Goal: Obtain resource: Obtain resource

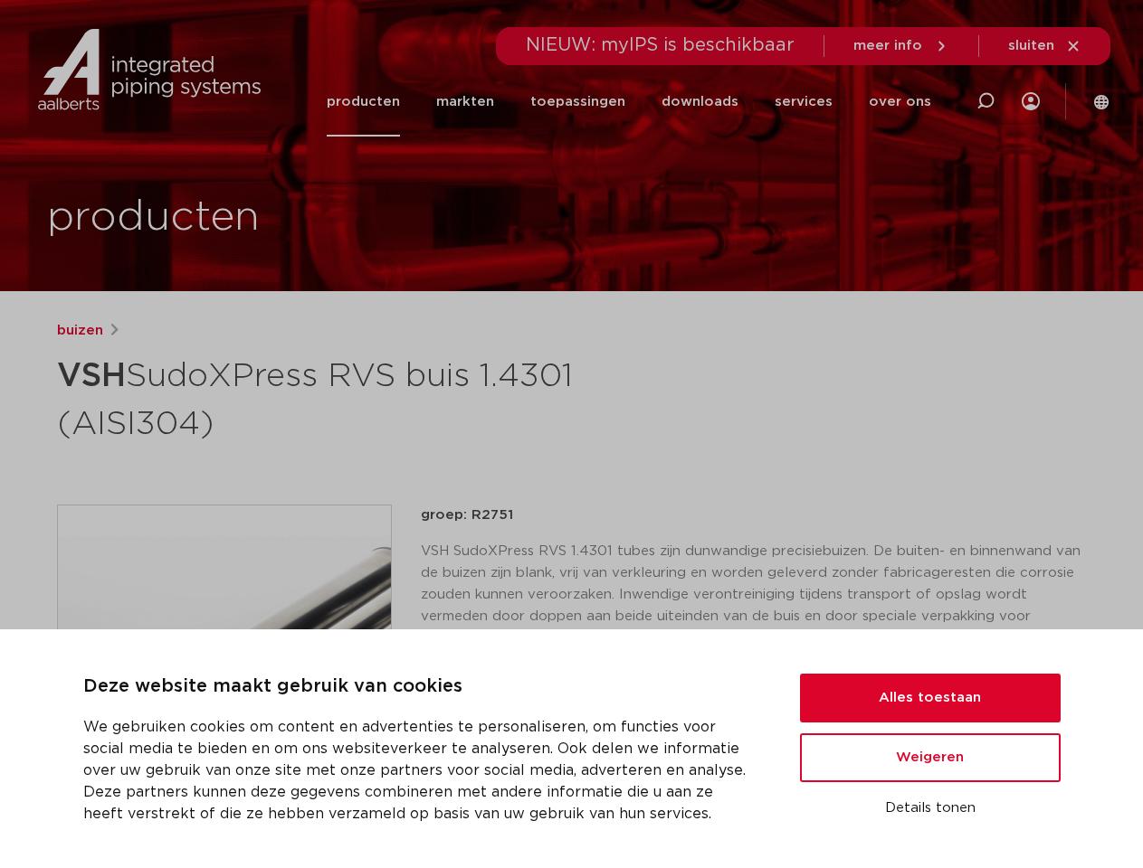
click at [571, 434] on h1 "VSH SudoXPress RVS buis 1.4301 (AISI304)" at bounding box center [396, 398] width 679 height 98
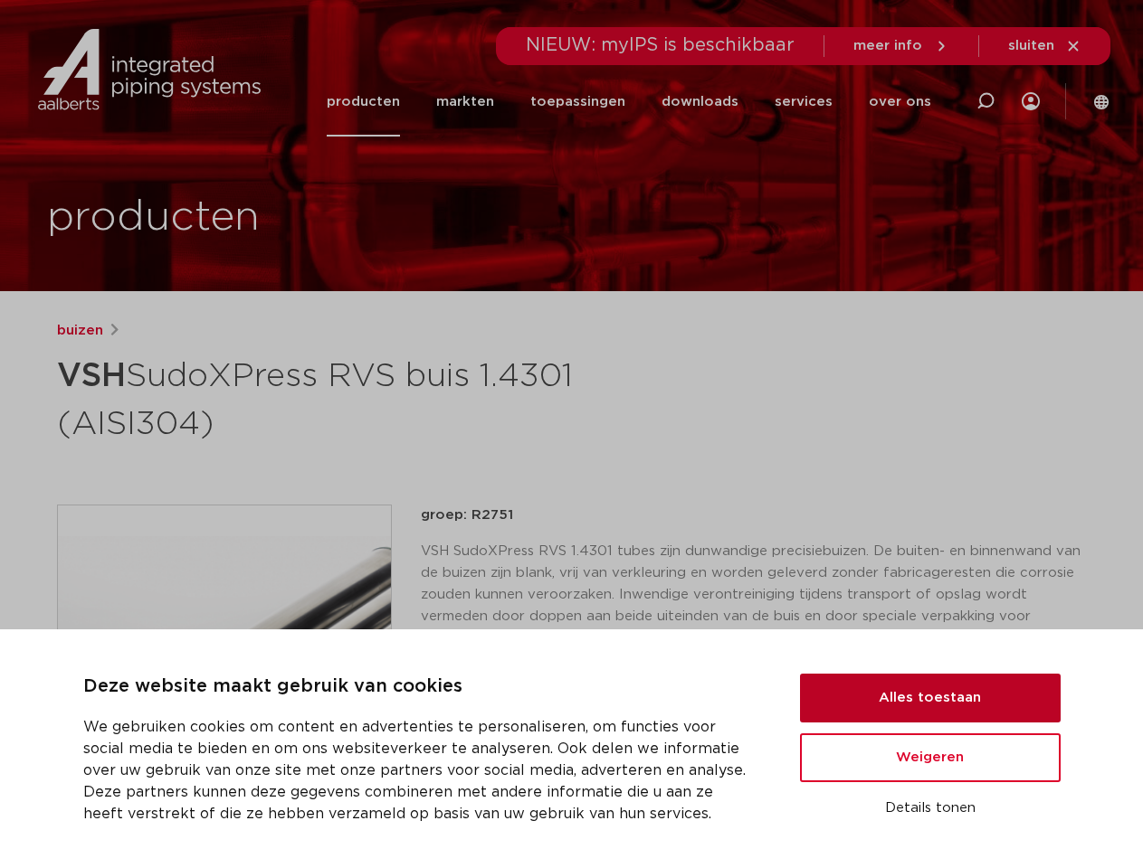
click at [930, 698] on button "Alles toestaan" at bounding box center [930, 698] width 261 height 49
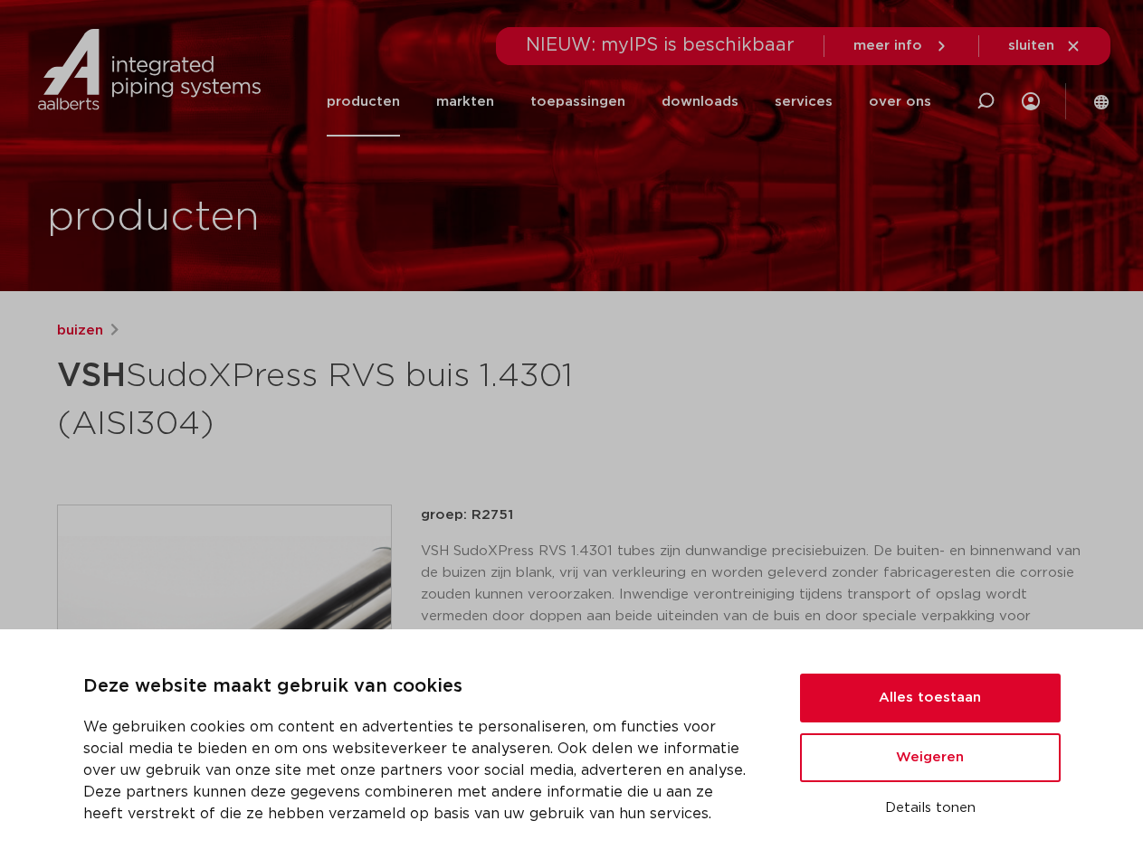
click at [930, 758] on div "groep: R2751 VSH SudoXPress RVS 1.4301 tubes zijn dunwandige precisiebuizen. De…" at bounding box center [754, 672] width 666 height 335
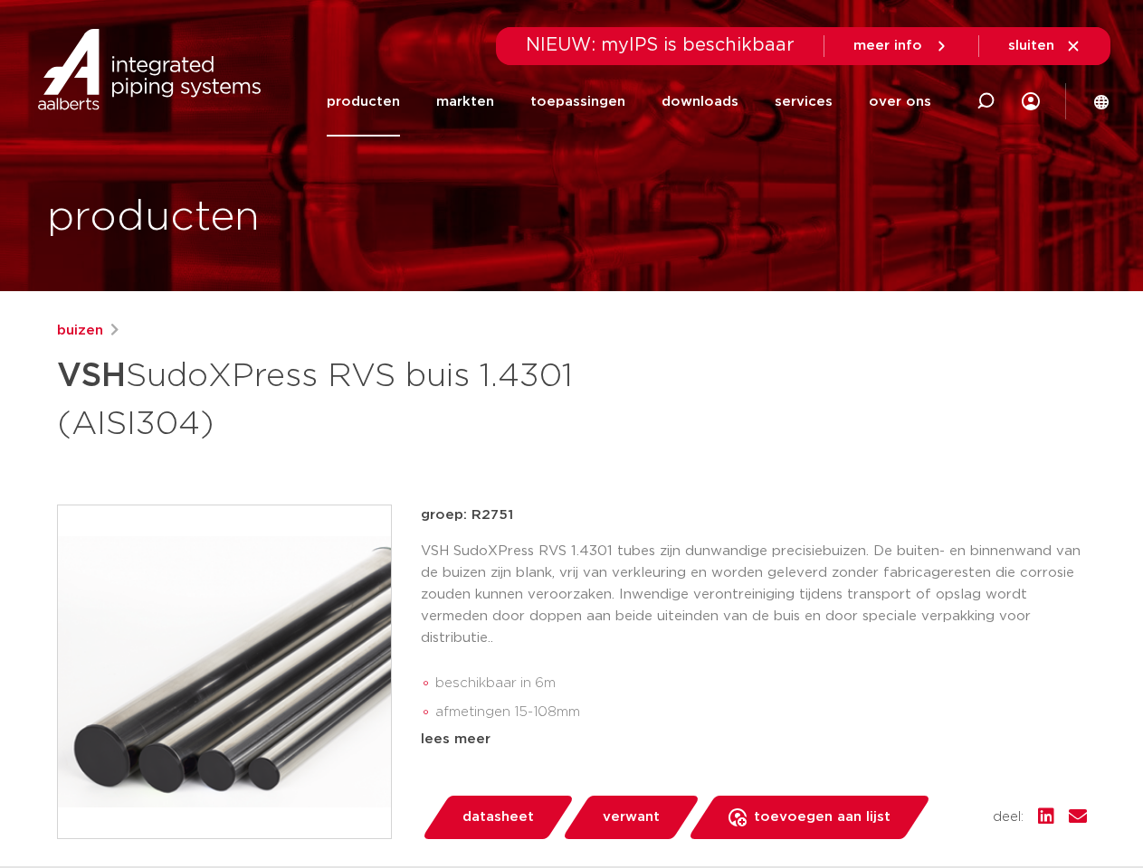
click at [930, 809] on div "datasheet verwant toevoegen aan lijst opslaan in my IPS verwijder uit lijst" at bounding box center [760, 817] width 651 height 43
click at [638, 101] on li "toepassingen" at bounding box center [577, 102] width 131 height 70
click at [985, 101] on icon at bounding box center [985, 101] width 22 height 22
click at [1045, 46] on span "sluiten" at bounding box center [1031, 46] width 46 height 14
